Goal: Information Seeking & Learning: Learn about a topic

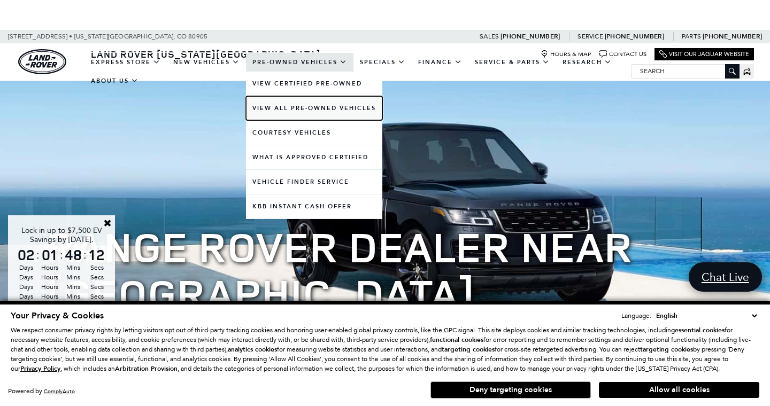
click at [317, 106] on link "View All Pre-Owned Vehicles" at bounding box center [314, 108] width 136 height 24
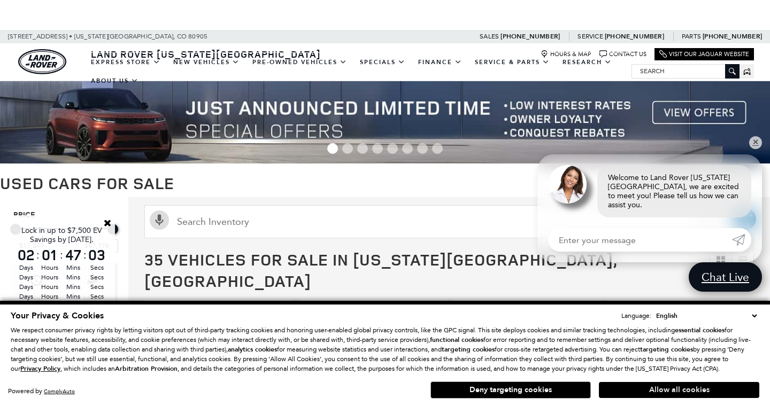
click at [654, 393] on button "Allow all cookies" at bounding box center [679, 390] width 160 height 16
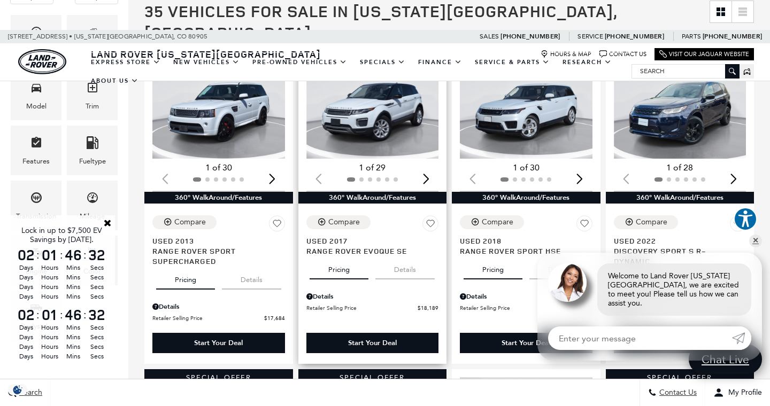
scroll to position [267, 0]
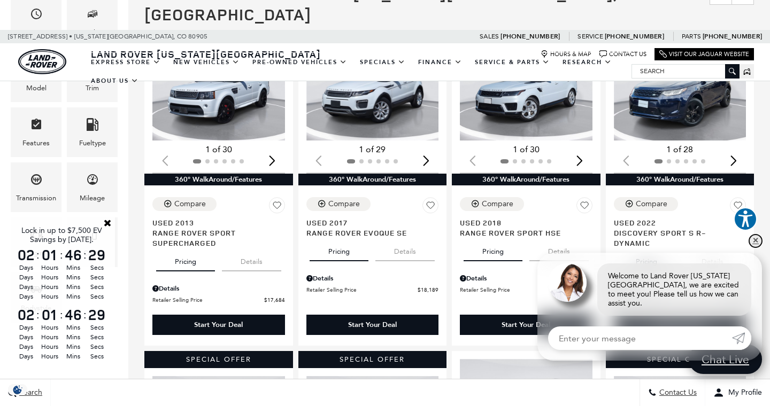
click at [753, 248] on link "✕" at bounding box center [755, 241] width 13 height 13
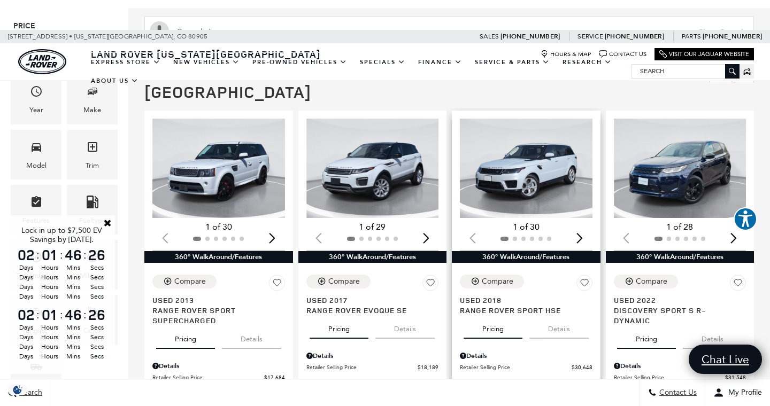
scroll to position [189, 0]
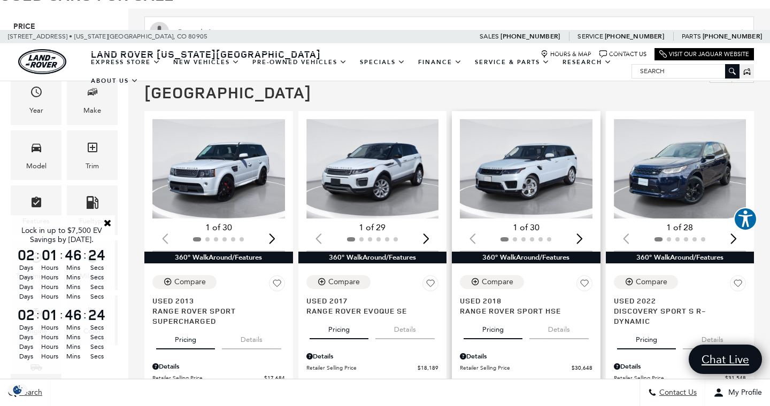
click at [524, 157] on img "1 / 2" at bounding box center [526, 168] width 133 height 99
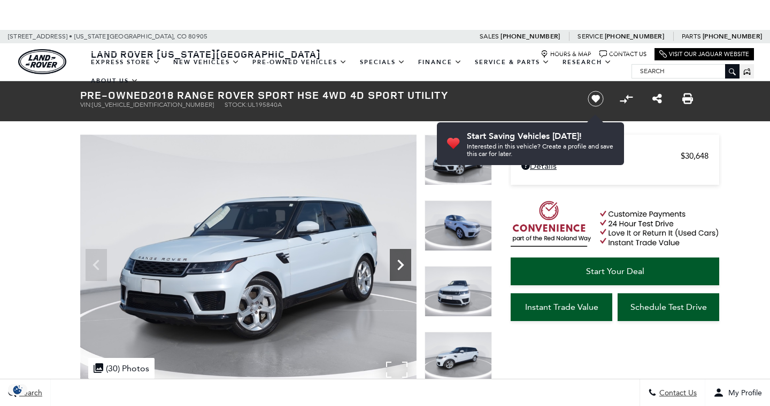
click at [398, 264] on icon "Next" at bounding box center [400, 265] width 21 height 21
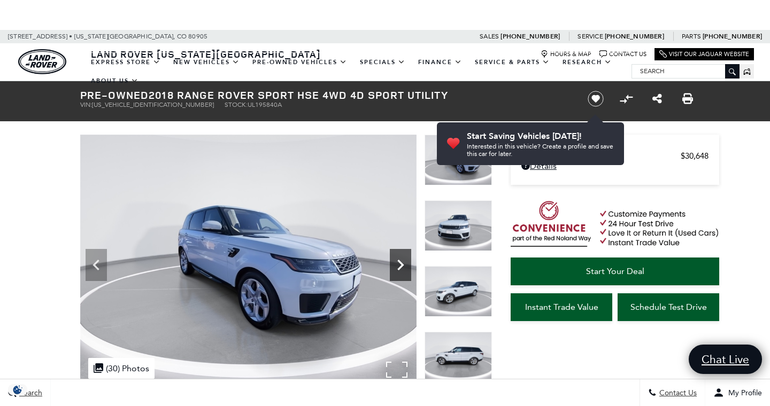
click at [398, 264] on icon "Next" at bounding box center [400, 265] width 21 height 21
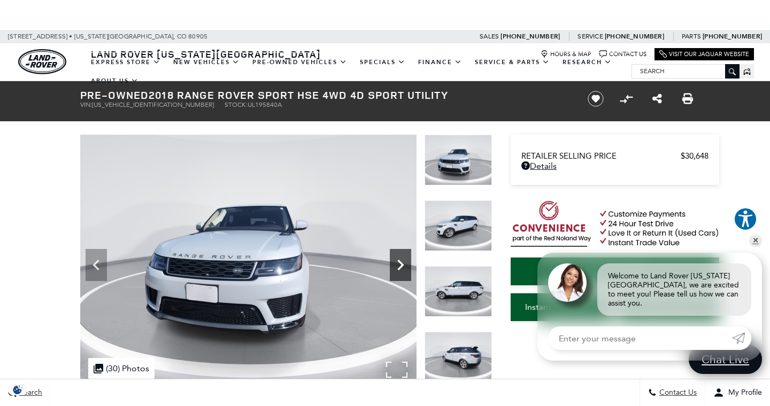
click at [401, 263] on icon "Next" at bounding box center [400, 265] width 6 height 11
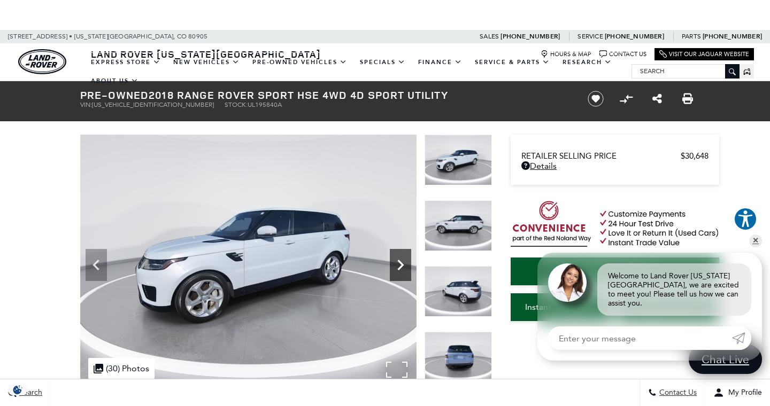
click at [401, 263] on icon "Next" at bounding box center [400, 265] width 6 height 11
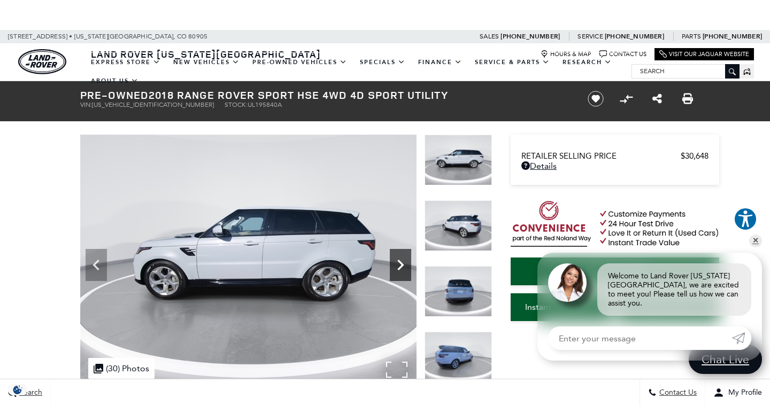
click at [401, 263] on icon "Next" at bounding box center [400, 265] width 6 height 11
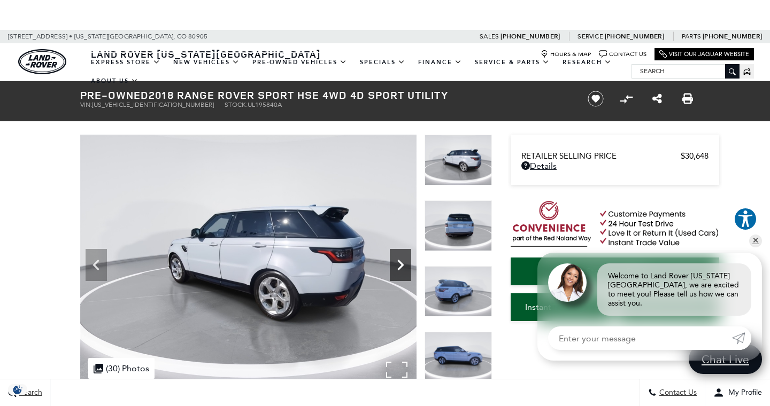
click at [400, 263] on icon "Next" at bounding box center [400, 265] width 6 height 11
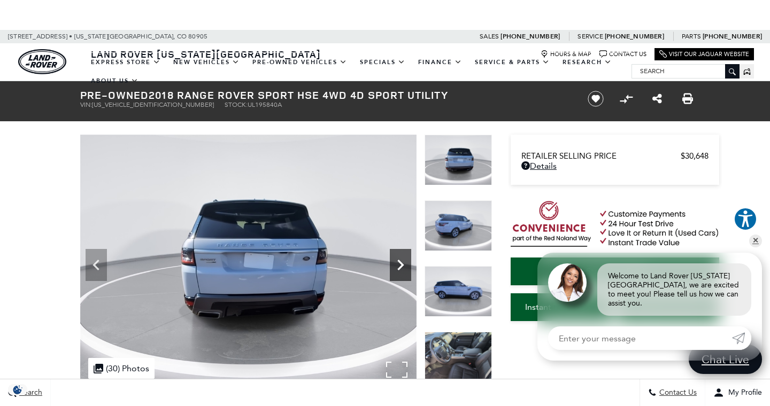
click at [400, 263] on icon "Next" at bounding box center [400, 265] width 6 height 11
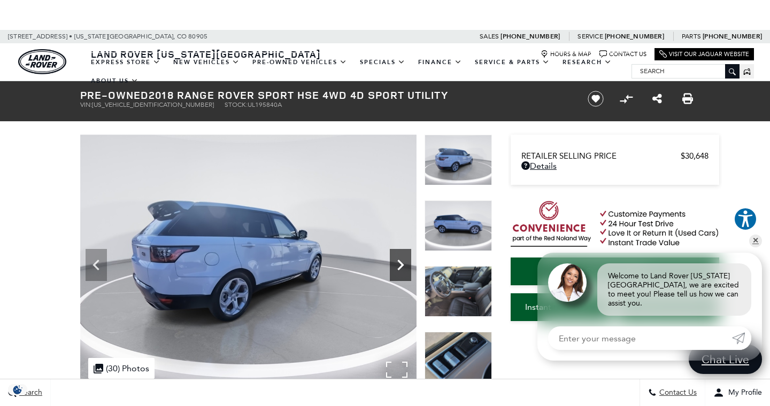
click at [401, 263] on icon "Next" at bounding box center [400, 265] width 6 height 11
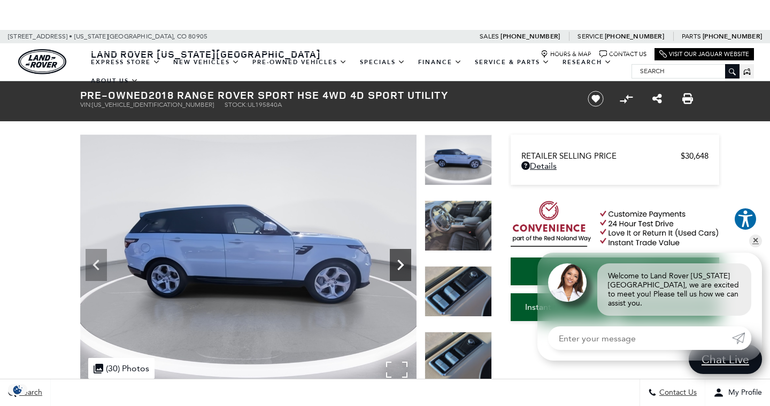
click at [401, 263] on icon "Next" at bounding box center [400, 265] width 6 height 11
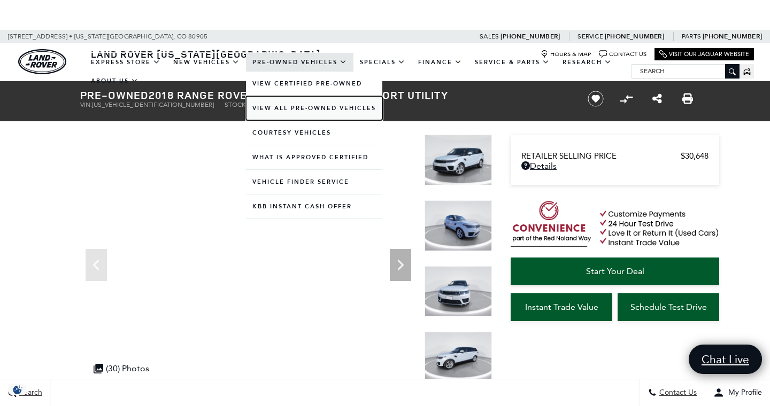
click at [317, 106] on link "View All Pre-Owned Vehicles" at bounding box center [314, 108] width 136 height 24
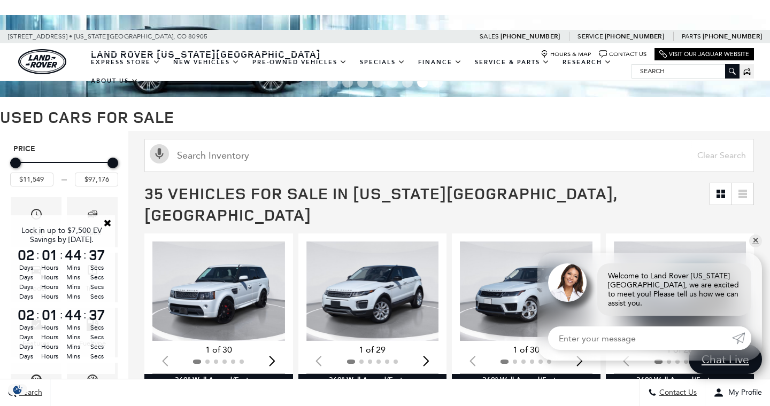
scroll to position [91, 0]
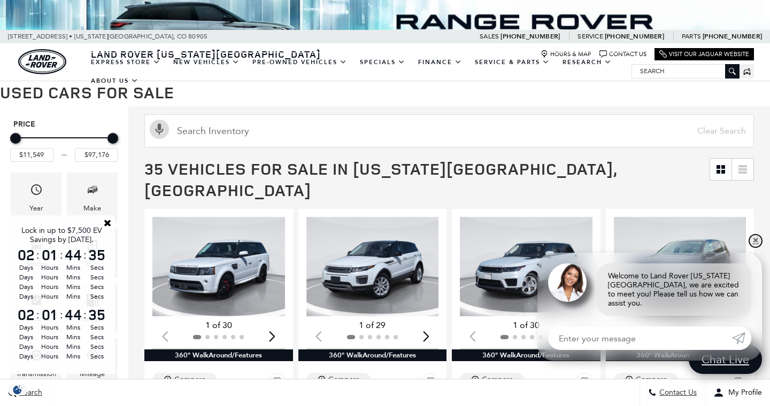
click at [754, 248] on link "✕" at bounding box center [755, 241] width 13 height 13
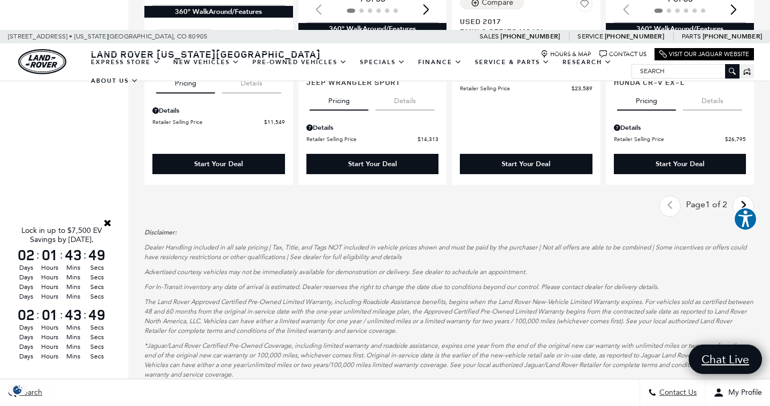
scroll to position [1754, 0]
